Goal: Find specific page/section: Find specific page/section

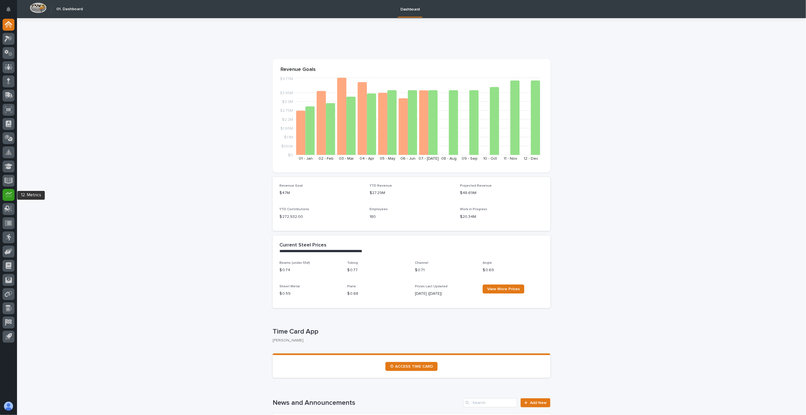
click at [10, 196] on icon at bounding box center [8, 194] width 7 height 7
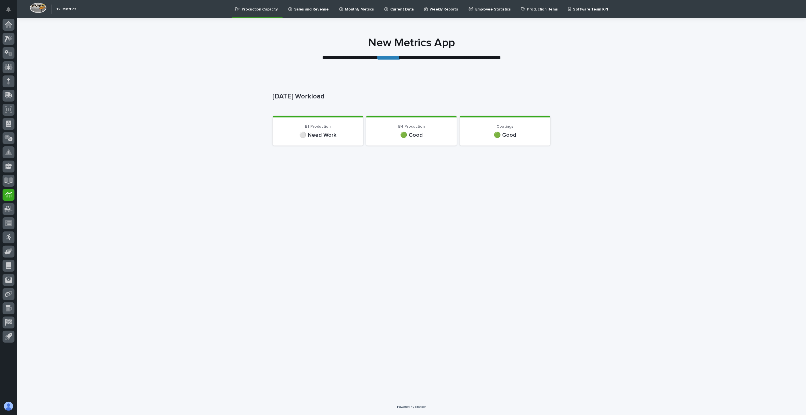
click at [390, 7] on p "Current Data" at bounding box center [402, 6] width 24 height 12
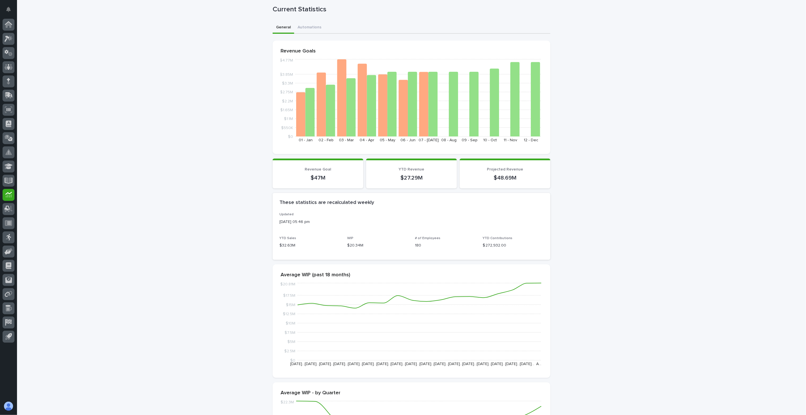
scroll to position [31, 0]
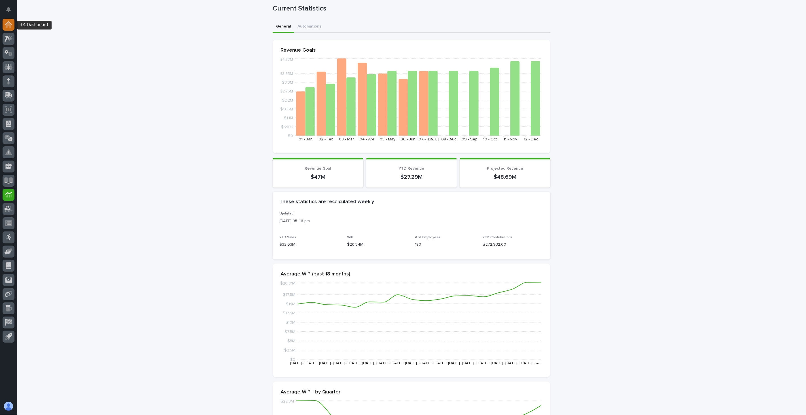
click at [9, 25] on icon at bounding box center [9, 25] width 6 height 6
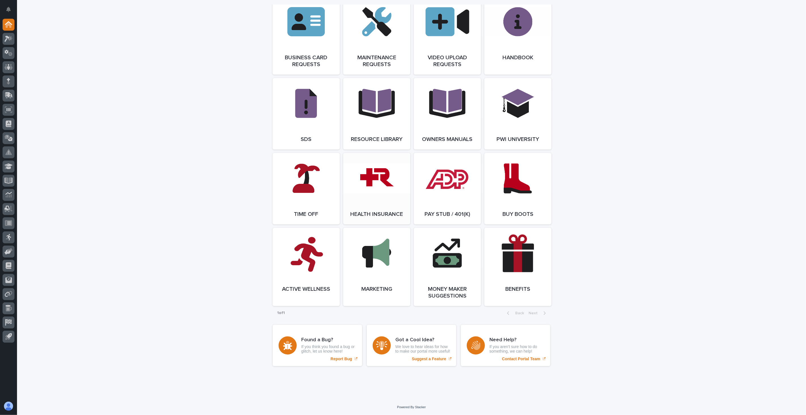
scroll to position [895, 0]
click at [304, 193] on link "Open Link" at bounding box center [306, 188] width 67 height 71
